Goal: Information Seeking & Learning: Learn about a topic

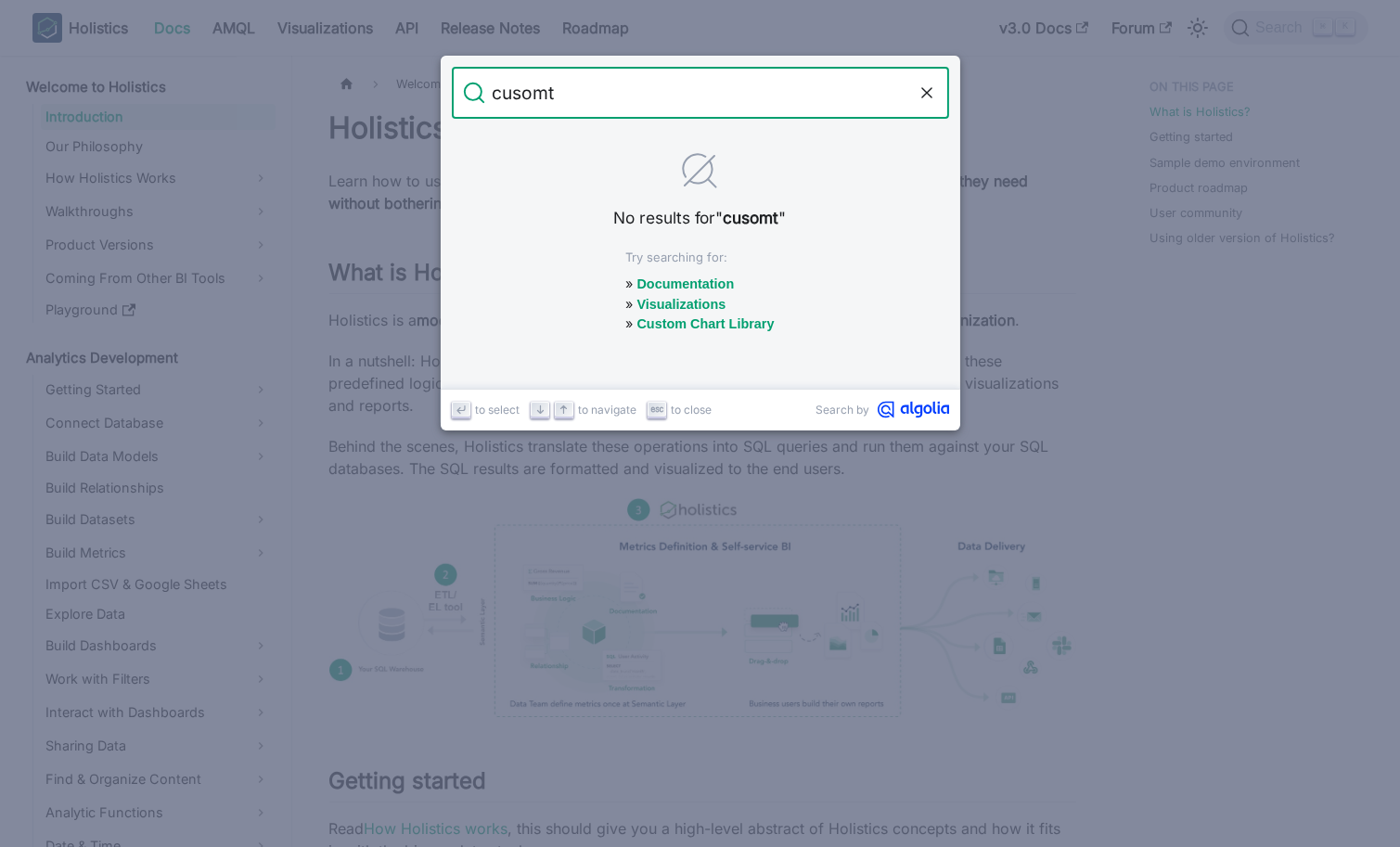
type input "cusomt"
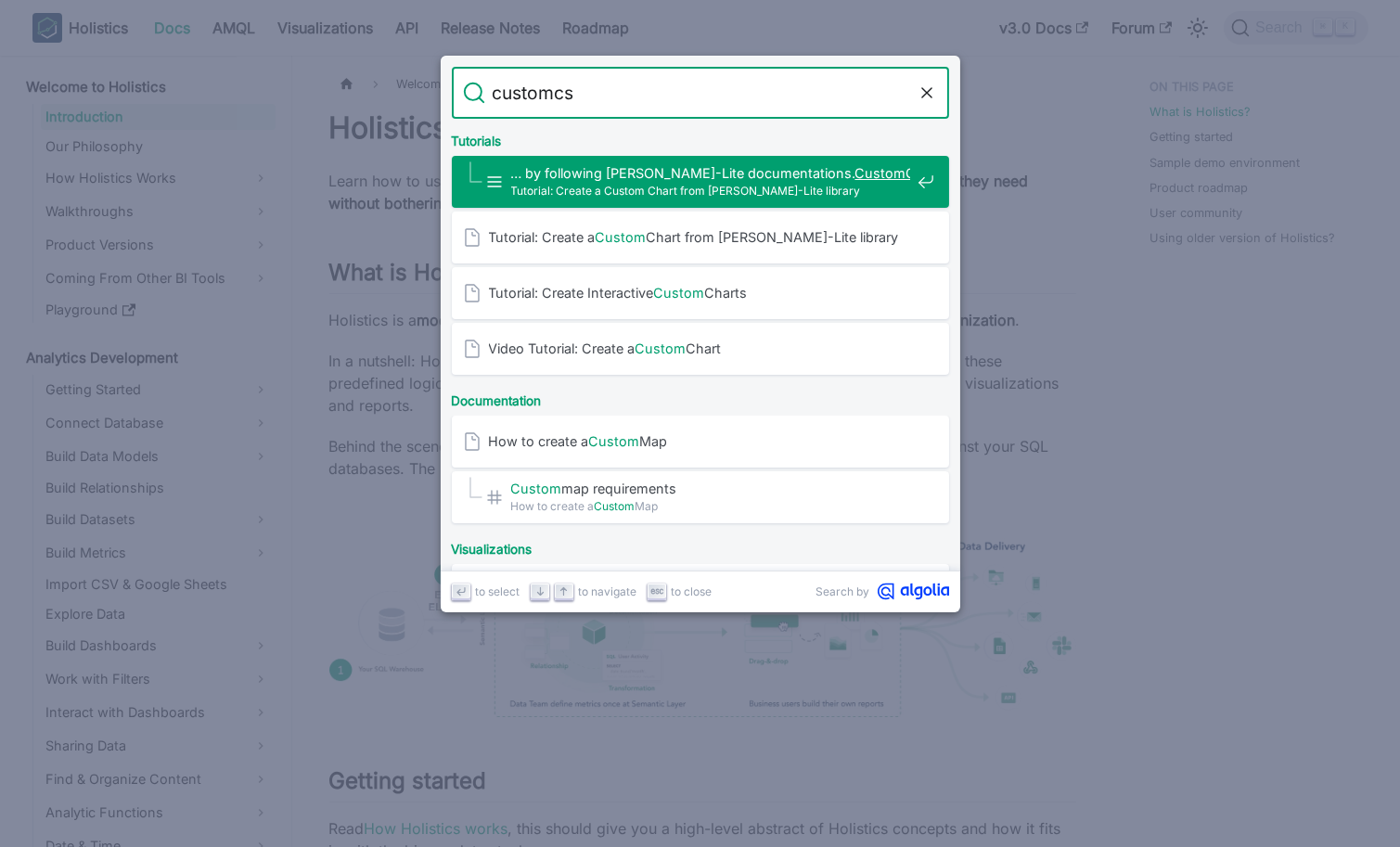
type input "customcss"
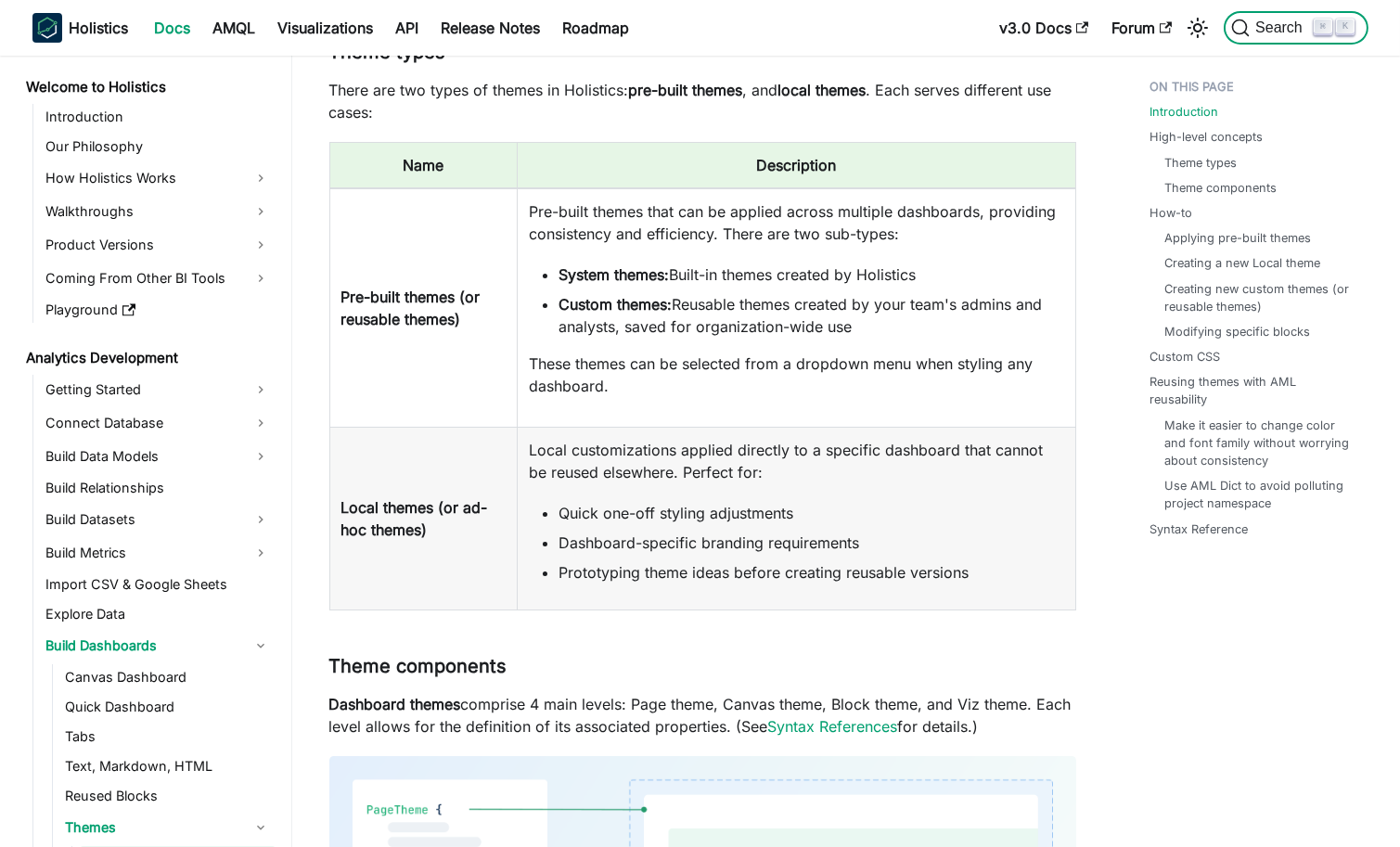
scroll to position [1300, 0]
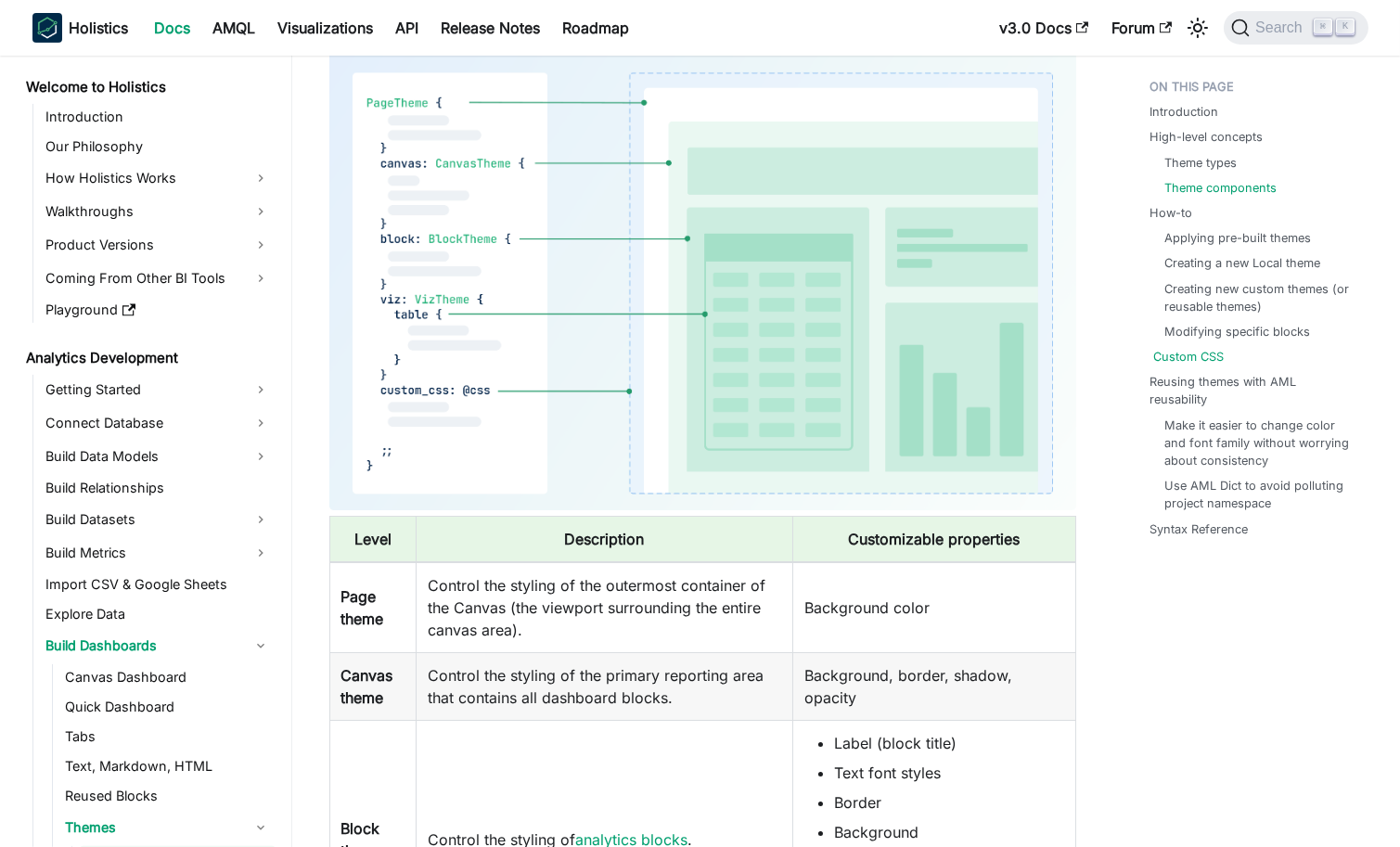
click at [1183, 365] on link "Custom CSS" at bounding box center [1190, 356] width 70 height 18
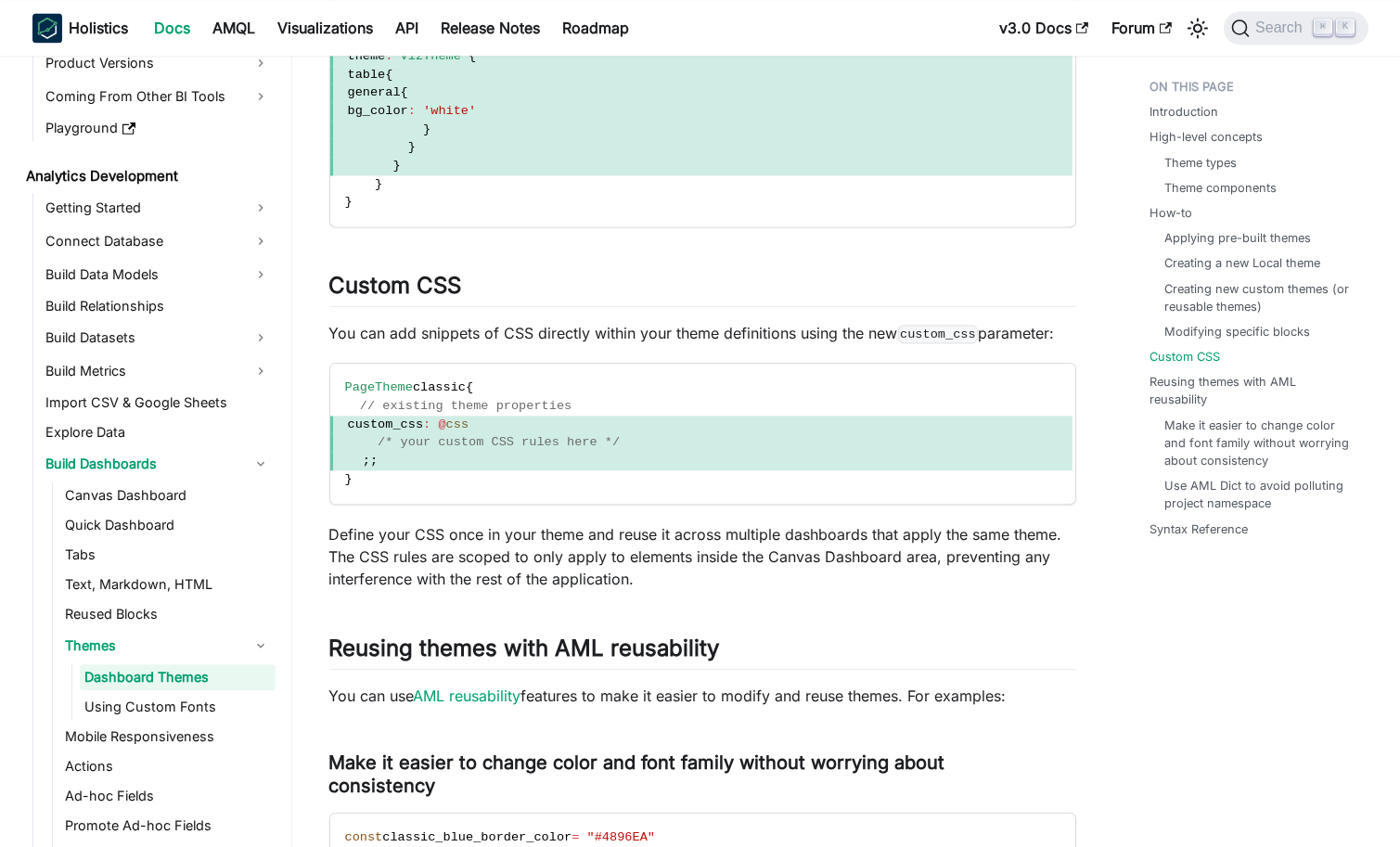
scroll to position [9537, 0]
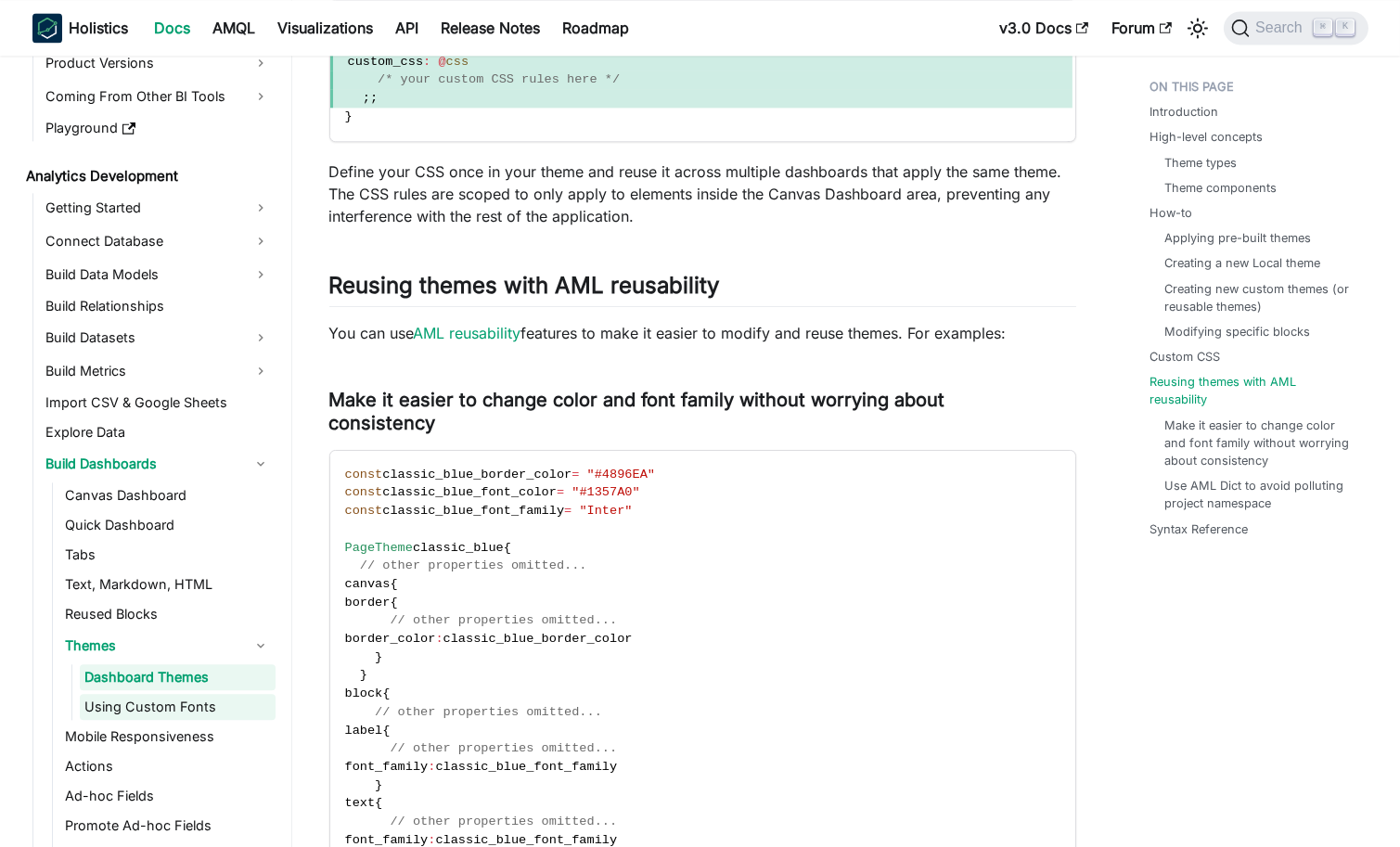
click at [204, 694] on link "Using Custom Fonts" at bounding box center [177, 707] width 196 height 26
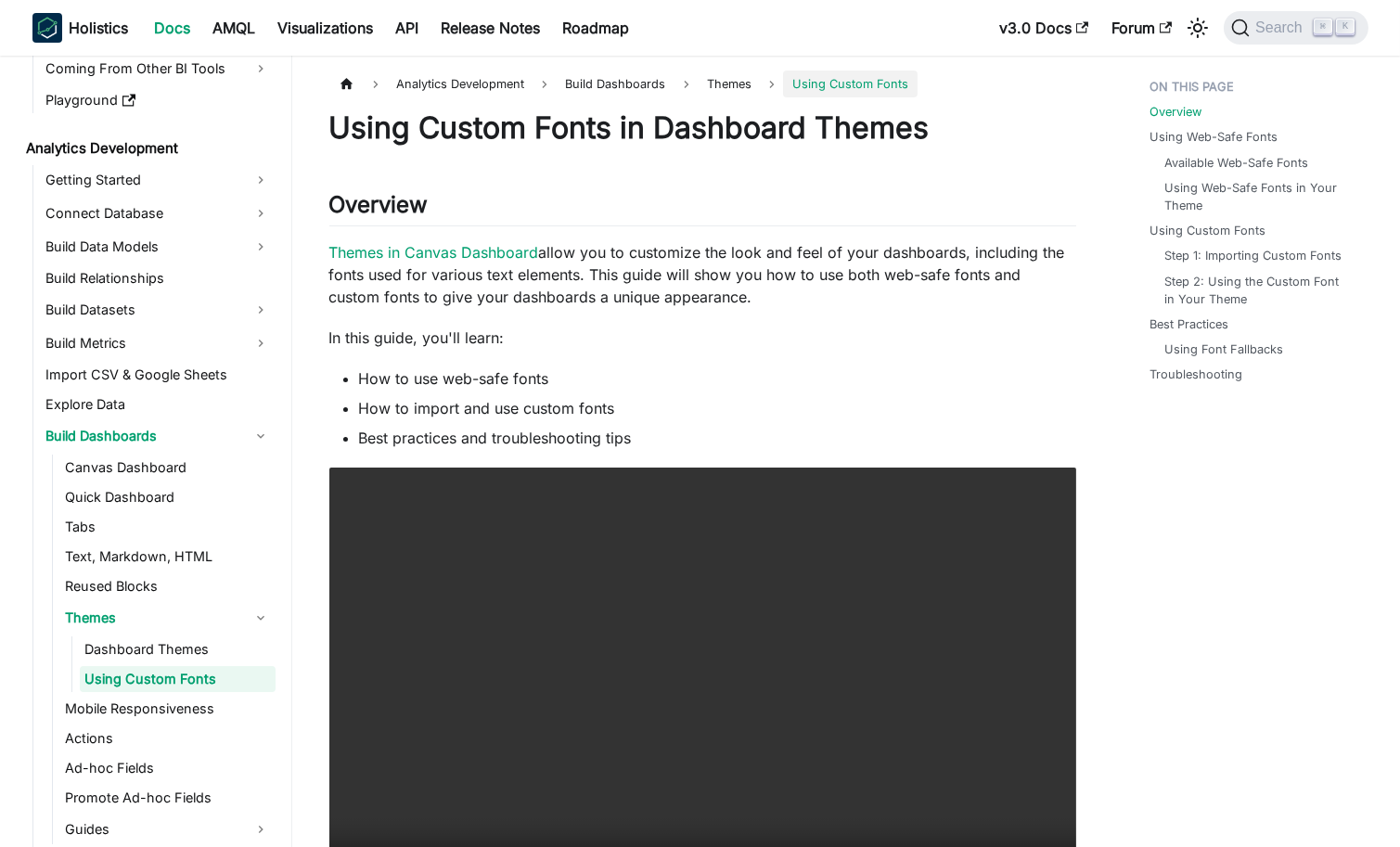
scroll to position [211, 0]
click at [161, 650] on link "Dashboard Themes" at bounding box center [177, 647] width 196 height 26
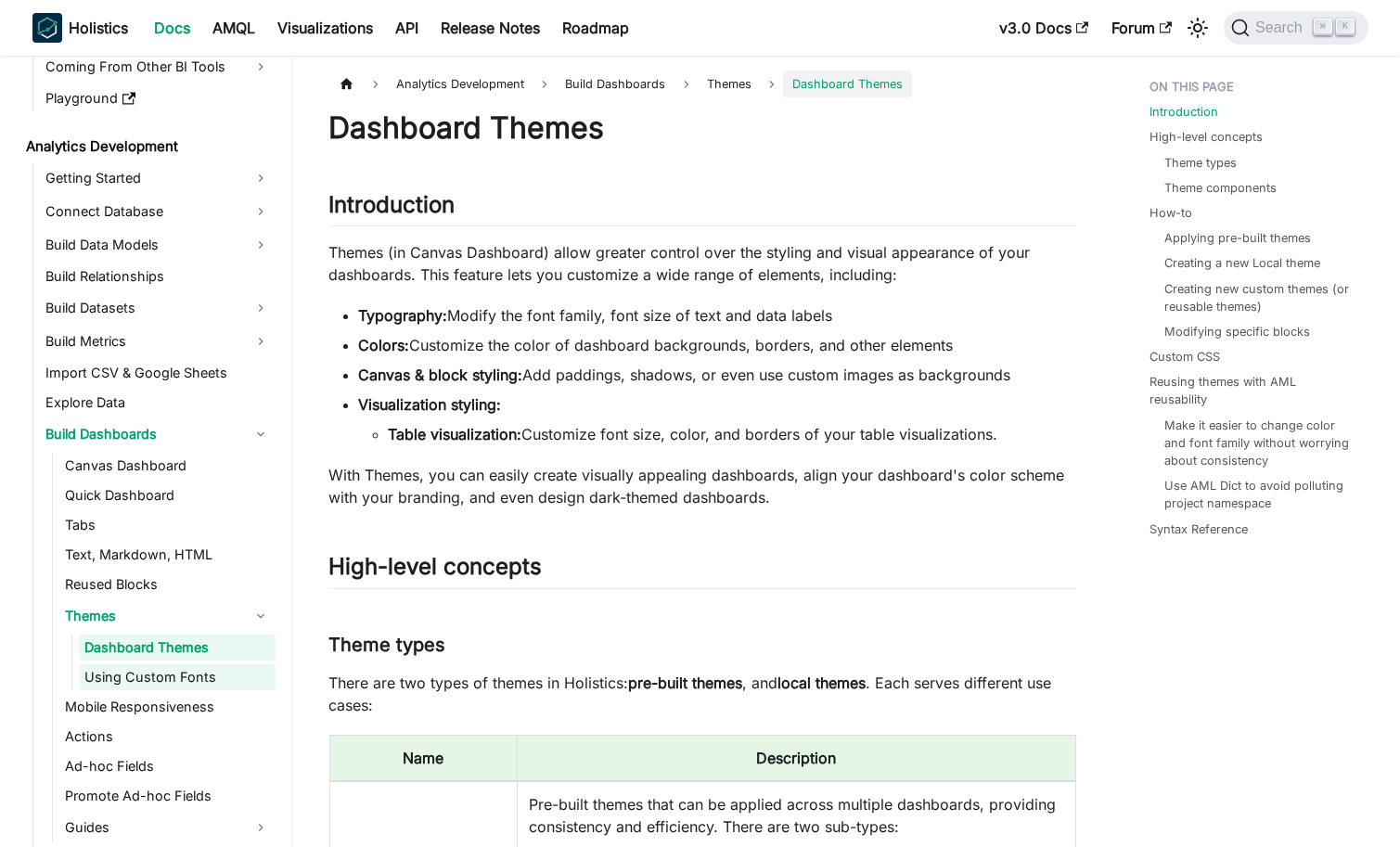
click at [187, 675] on link "Using Custom Fonts" at bounding box center [177, 677] width 196 height 26
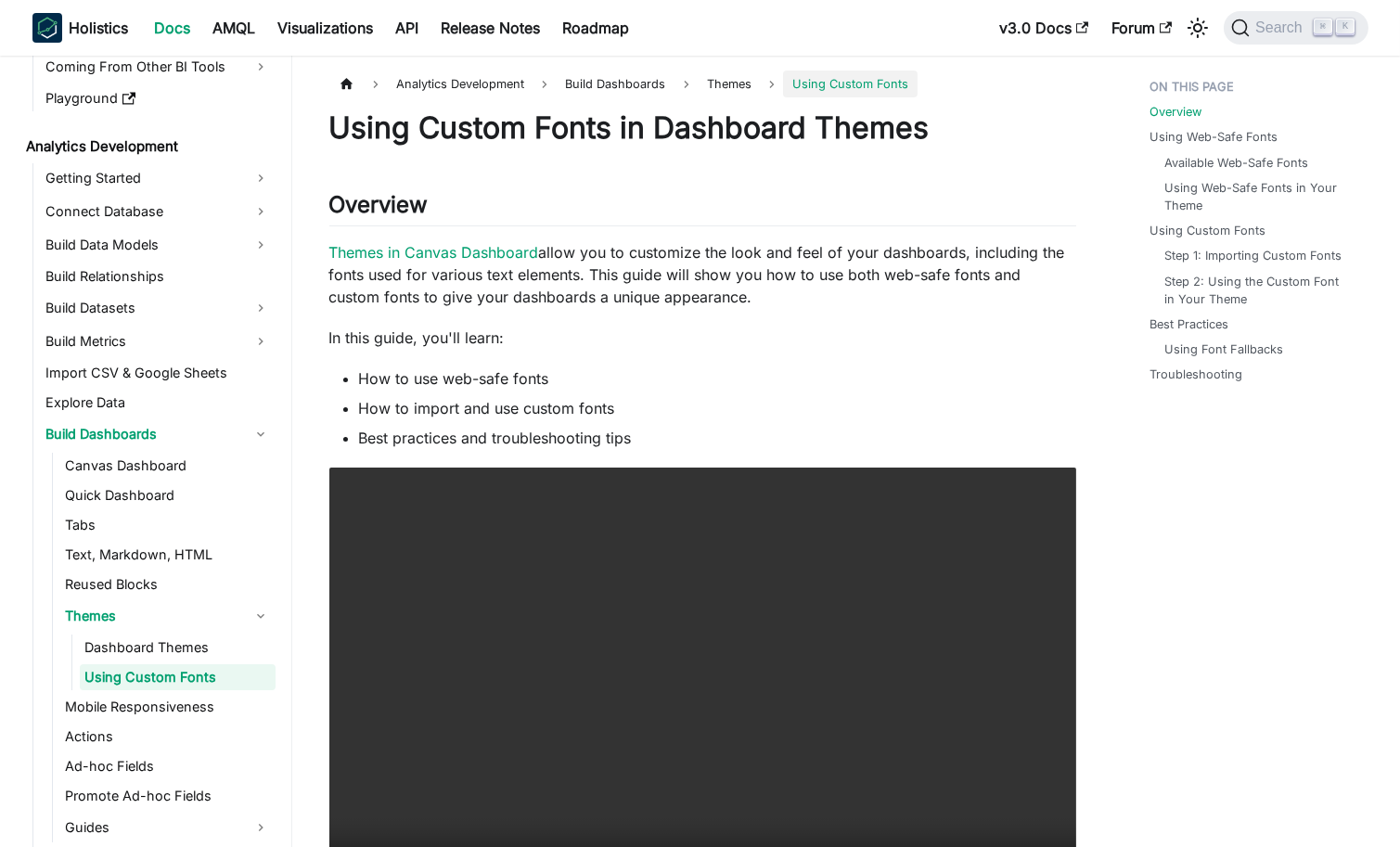
click at [904, 333] on p "In this guide, you'll learn:" at bounding box center [702, 338] width 747 height 22
